Goal: Task Accomplishment & Management: Manage account settings

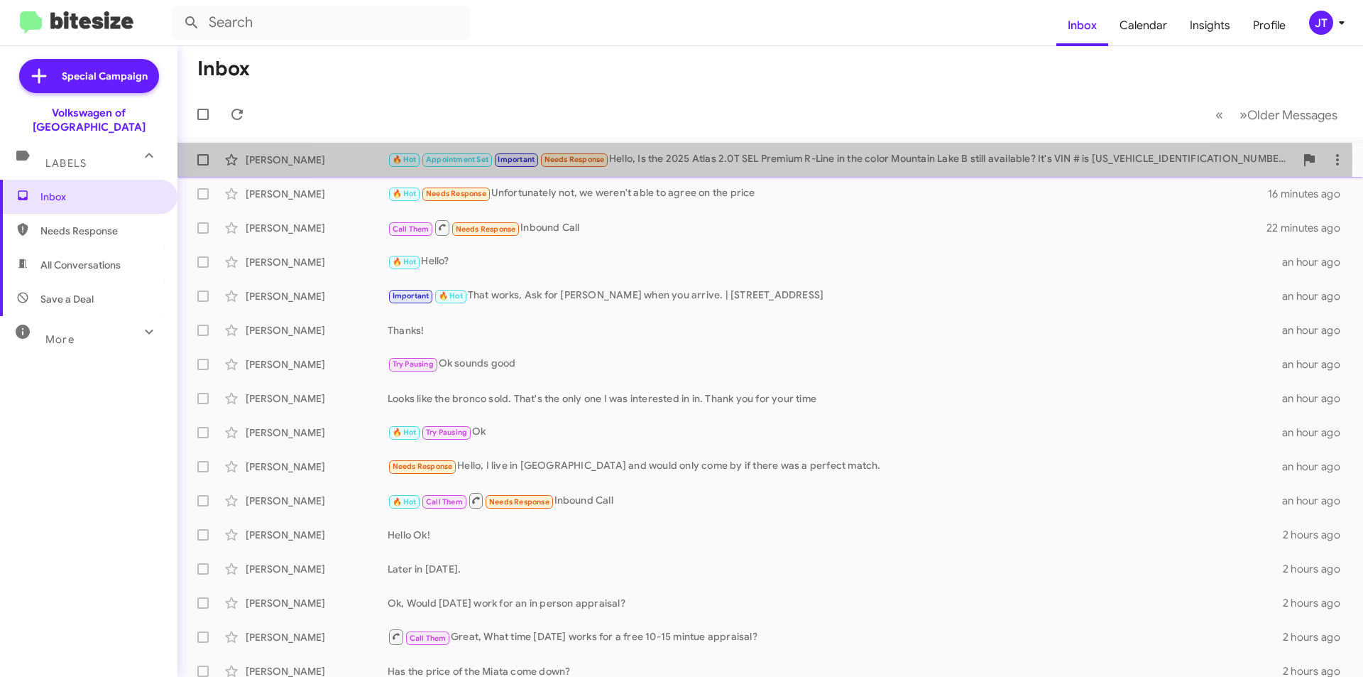
click at [741, 160] on div "🔥 Hot Appointment Set Important Needs Response Hello, Is the 2025 Atlas 2.0T SE…" at bounding box center [842, 159] width 908 height 16
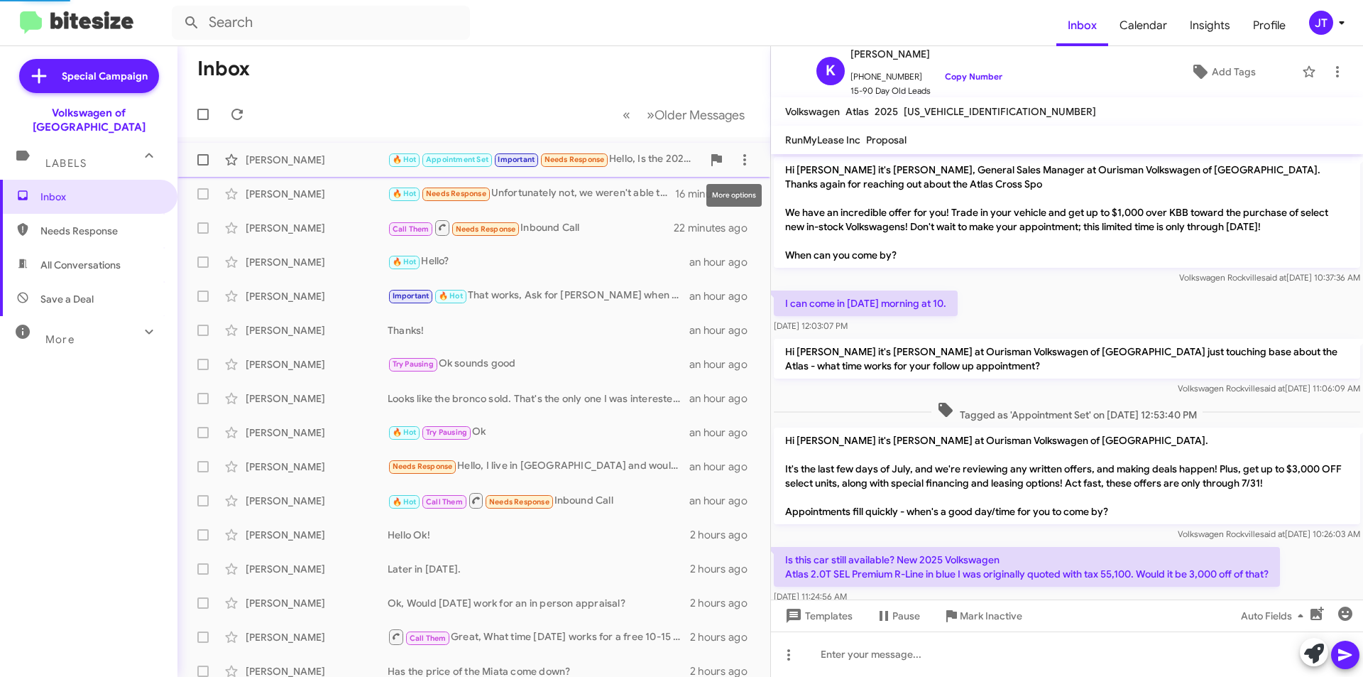
scroll to position [628, 0]
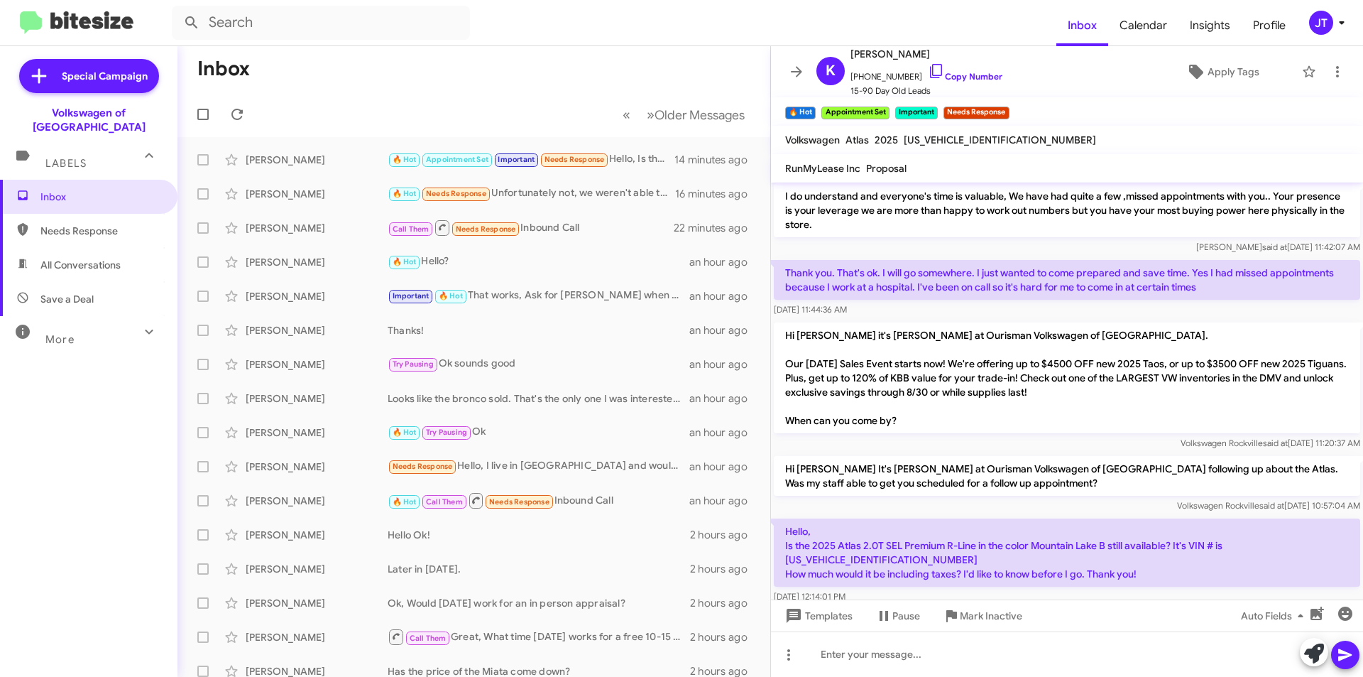
click at [533, 78] on mat-toolbar-row "Inbox" at bounding box center [474, 68] width 593 height 45
click at [561, 204] on div "[PERSON_NAME] 🔥 Hot Needs Response Unfortunately not, we weren't able to agree …" at bounding box center [474, 194] width 570 height 28
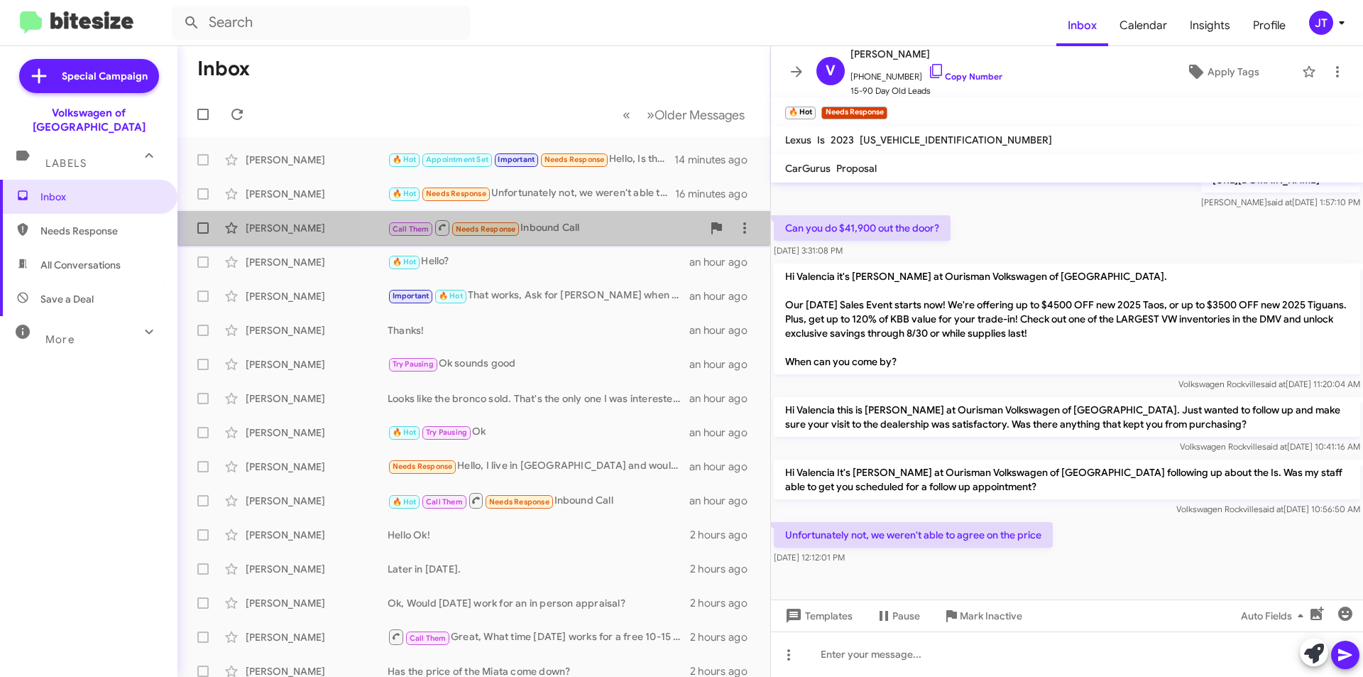
click at [577, 232] on div "Call Them Needs Response Inbound Call" at bounding box center [545, 228] width 315 height 18
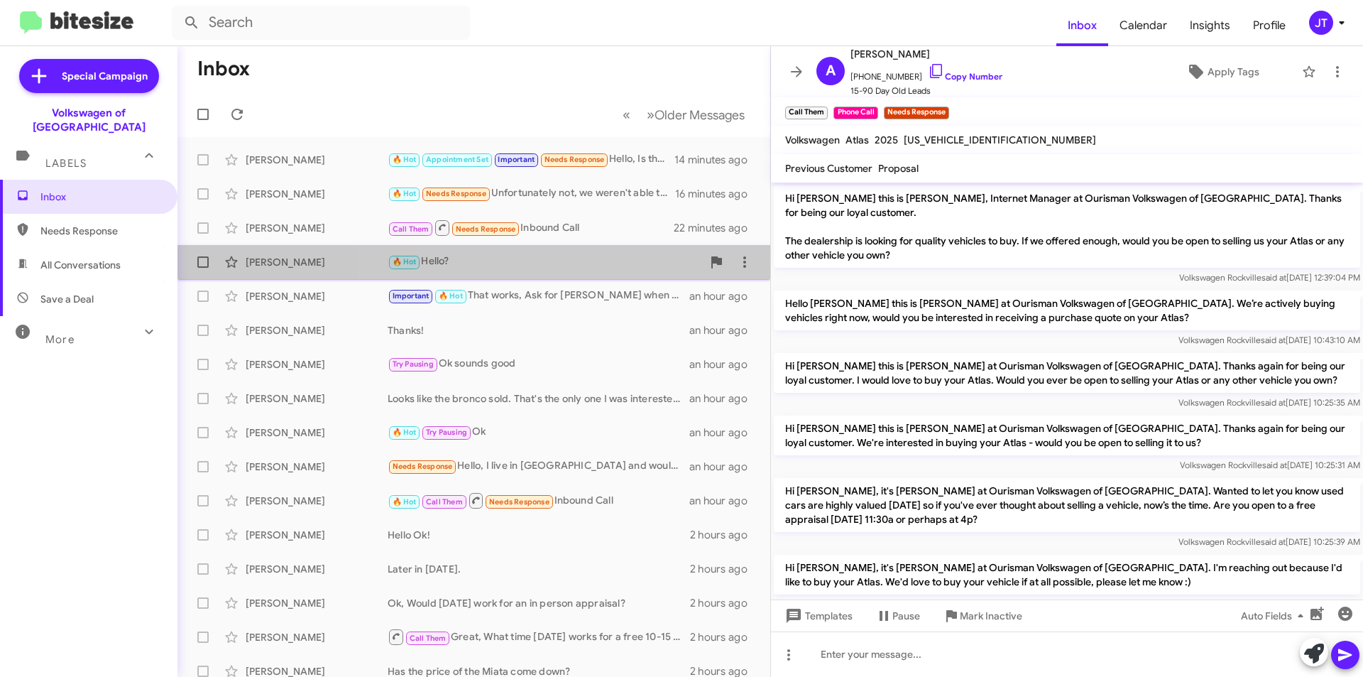
click at [591, 269] on div "🔥 Hot Hello?" at bounding box center [545, 262] width 315 height 16
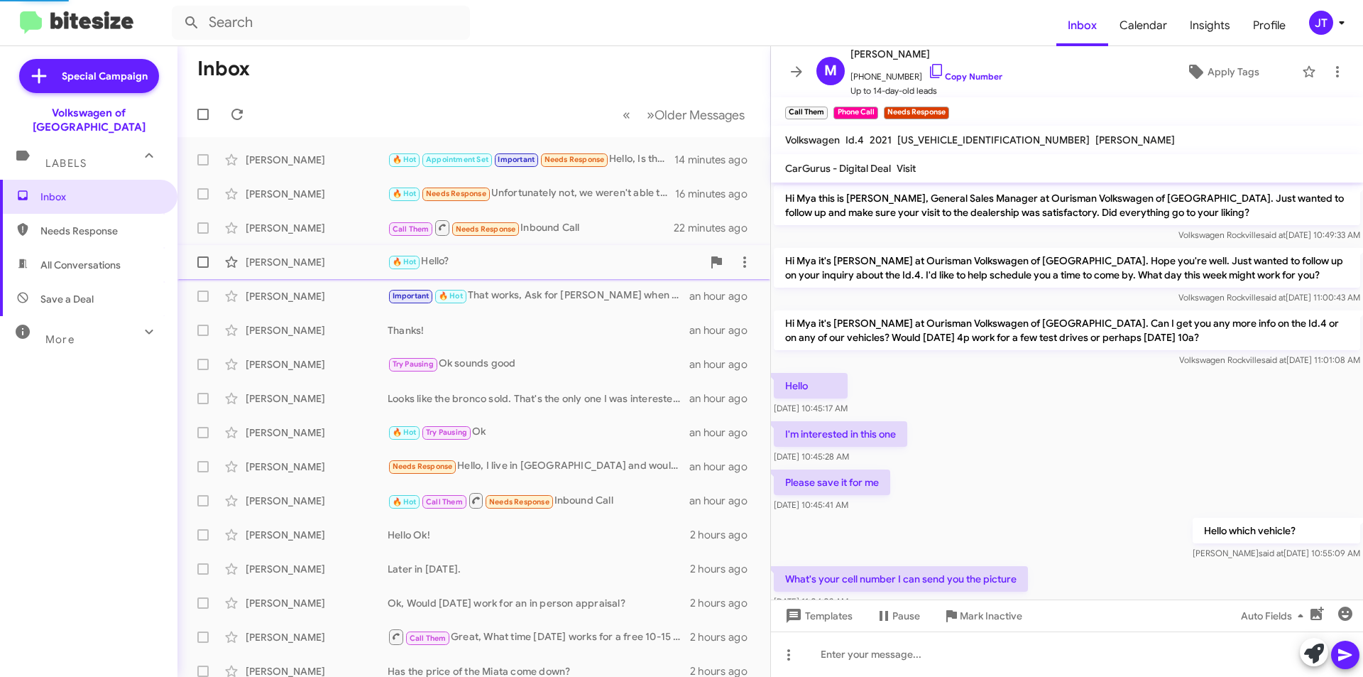
scroll to position [455, 0]
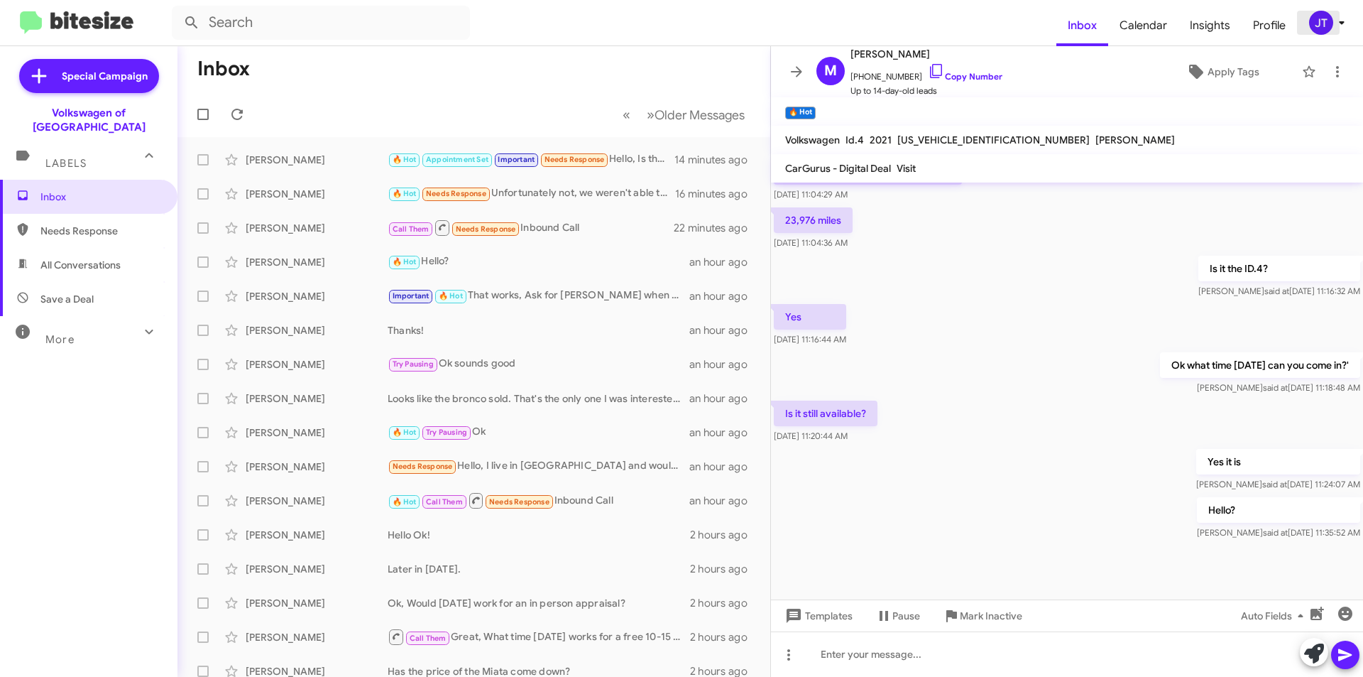
click at [1337, 21] on icon at bounding box center [1342, 22] width 17 height 17
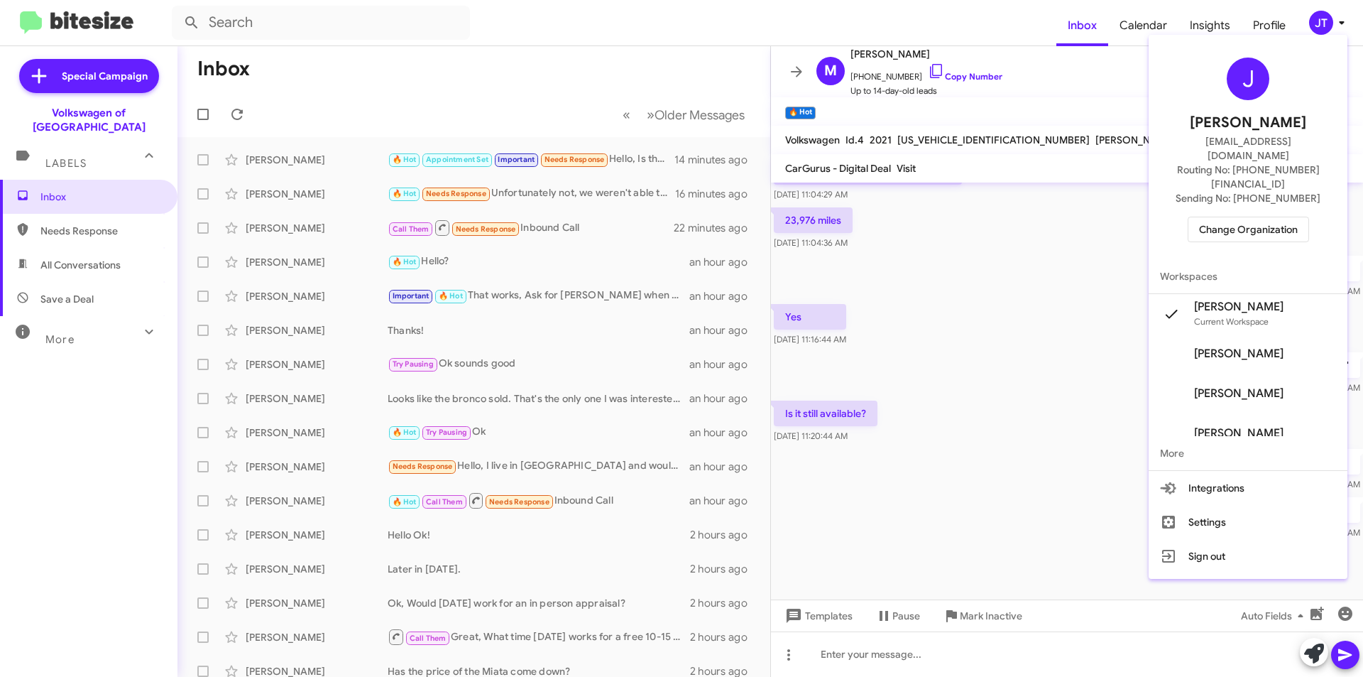
click at [1280, 217] on span "Change Organization" at bounding box center [1248, 229] width 99 height 24
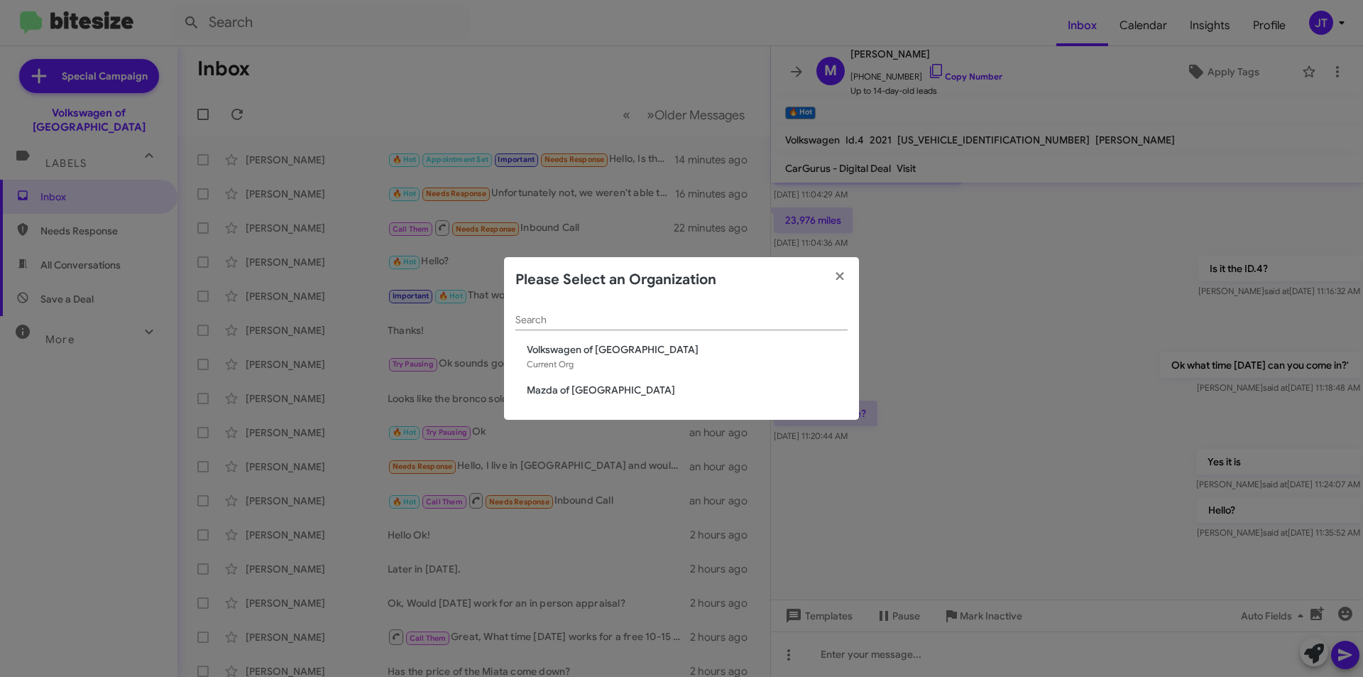
click at [594, 390] on span "Mazda of [GEOGRAPHIC_DATA]" at bounding box center [687, 390] width 321 height 14
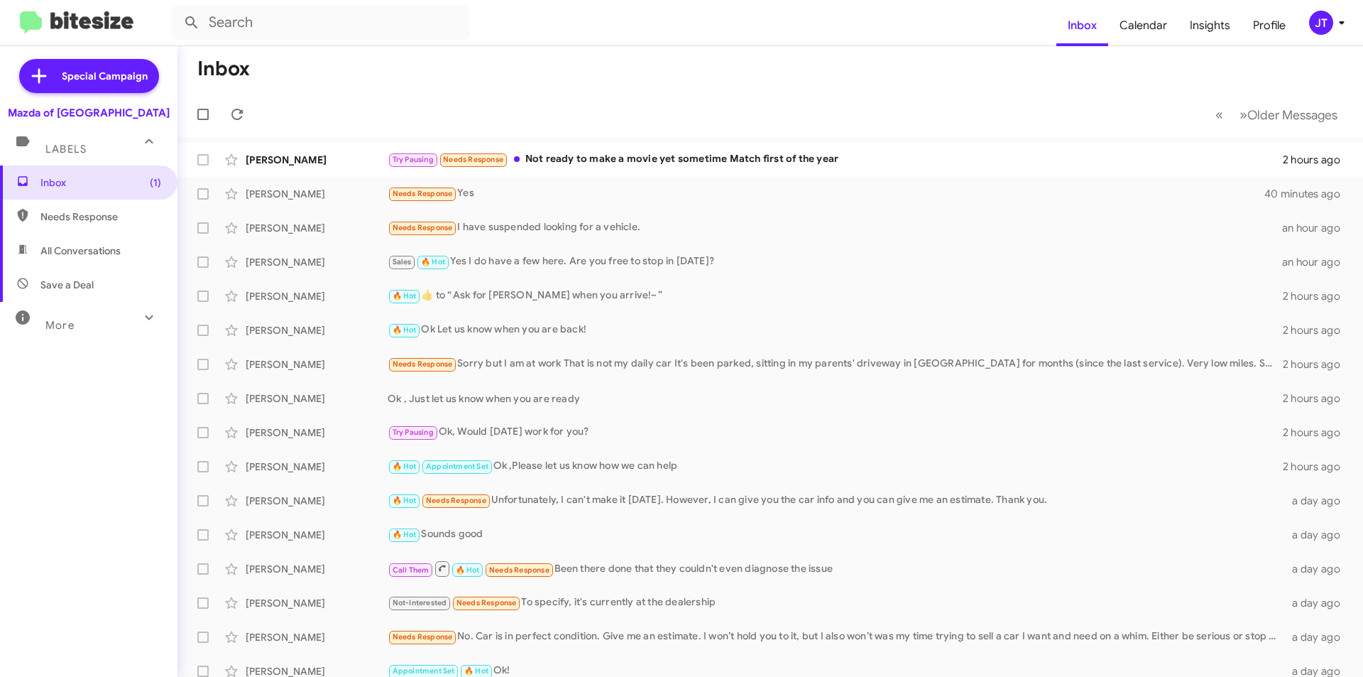
click at [1341, 28] on icon at bounding box center [1342, 22] width 17 height 17
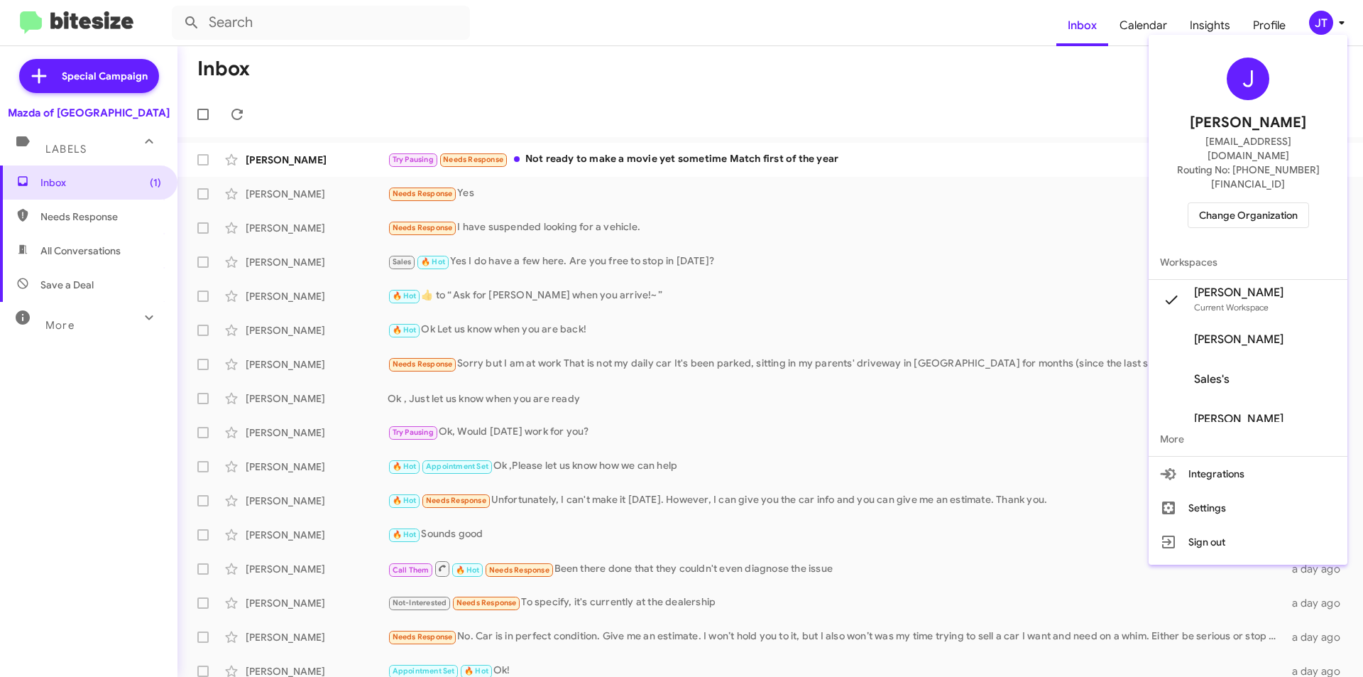
click at [1248, 203] on span "Change Organization" at bounding box center [1248, 215] width 99 height 24
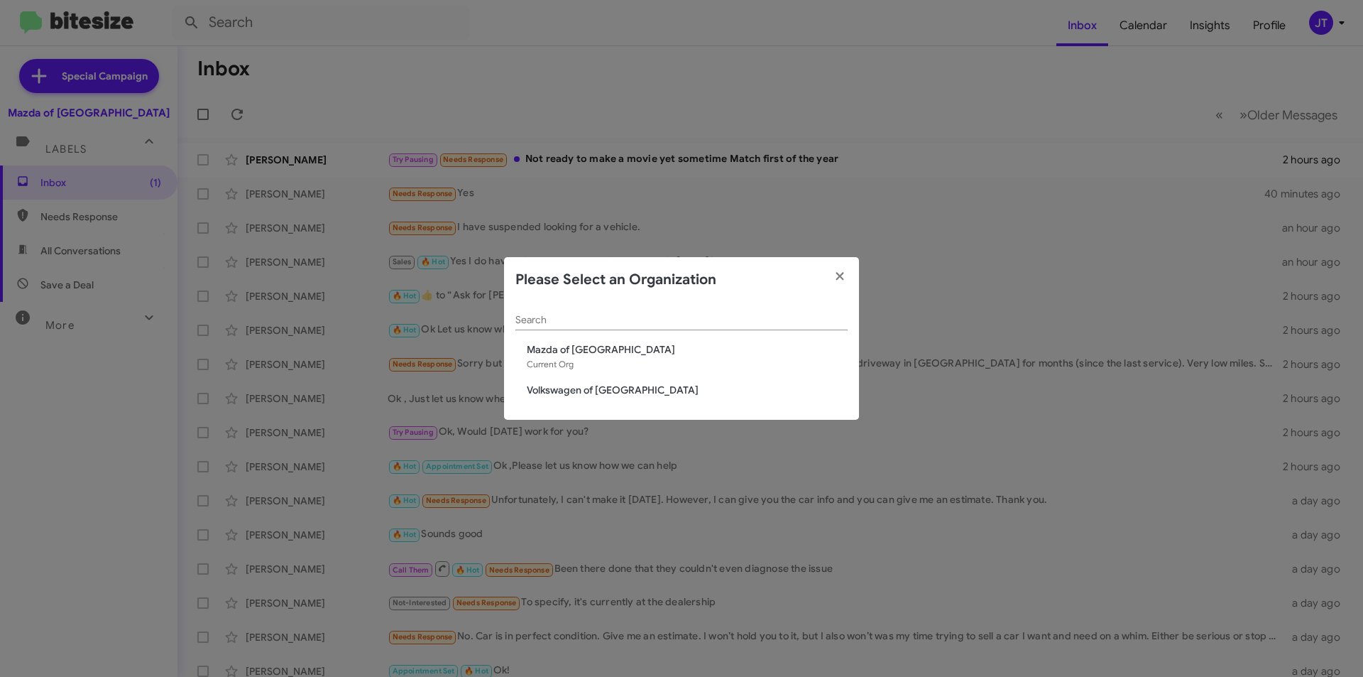
click at [601, 392] on span "Volkswagen of [GEOGRAPHIC_DATA]" at bounding box center [687, 390] width 321 height 14
